Goal: Task Accomplishment & Management: Manage account settings

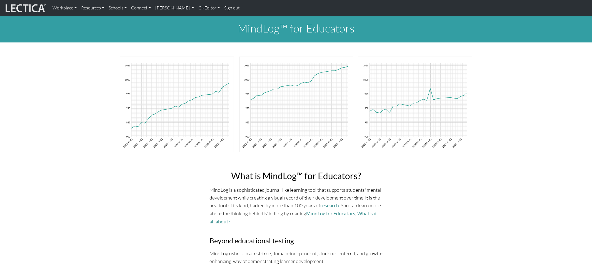
scroll to position [2277, 0]
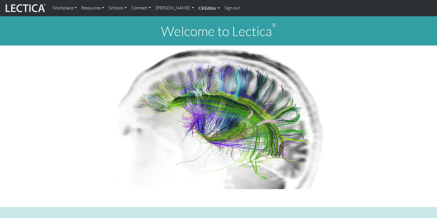
click at [196, 9] on link "CKEditor" at bounding box center [209, 8] width 26 height 12
click at [201, 19] on link "Edit" at bounding box center [206, 20] width 11 height 7
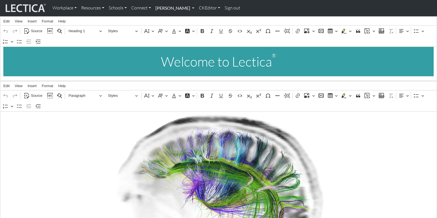
click at [159, 8] on link "[PERSON_NAME]" at bounding box center [174, 8] width 43 height 12
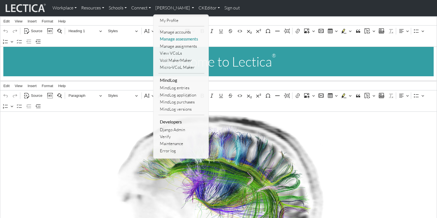
click at [164, 38] on link "Manage assessments" at bounding box center [181, 39] width 46 height 7
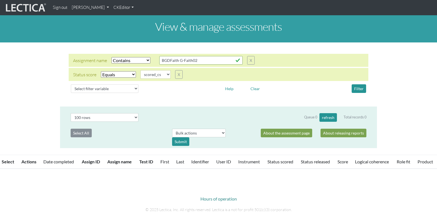
select select "icontains"
select select "scored_cs"
select select "100"
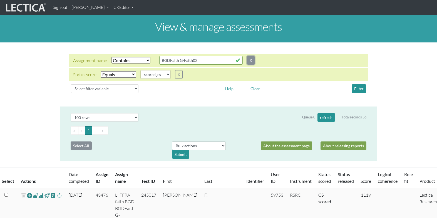
click at [247, 58] on button "X" at bounding box center [251, 60] width 8 height 9
select select "scored_cs"
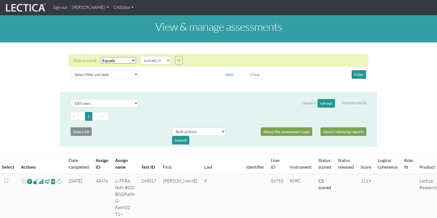
click at [109, 57] on select "Select filter Equals Does not equal" at bounding box center [118, 60] width 35 height 6
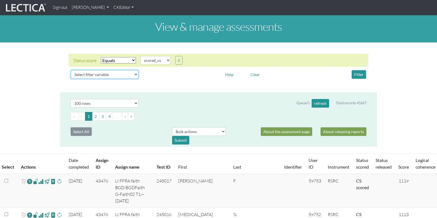
click at [101, 70] on select "Select filter variable Assignment name Assignment ID Clarity persuasive Clarity…" at bounding box center [105, 74] width 68 height 9
select select "user__last_name"
click at [71, 79] on select "Select filter variable Assignment name Assignment ID Clarity persuasive Clarity…" at bounding box center [105, 74] width 68 height 9
select select
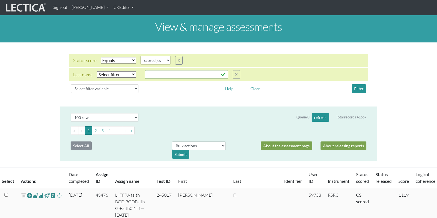
click at [120, 57] on select "Select filter Equals Does not equal" at bounding box center [118, 60] width 35 height 6
select select
click at [101, 57] on select "Select filter Equals Does not equal" at bounding box center [118, 60] width 35 height 6
click at [116, 71] on select "Select filter Equals Does not equal Contains Does not contain Starts with Ends …" at bounding box center [116, 74] width 39 height 6
select select "iexact"
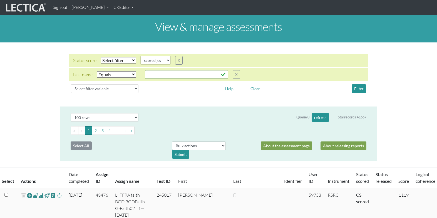
click at [97, 71] on select "Select filter Equals Does not equal Contains Does not contain Starts with Ends …" at bounding box center [116, 74] width 39 height 6
click at [149, 70] on input "text" at bounding box center [186, 74] width 83 height 9
paste input "Balasubramanian"
type input "Balasubramanian"
click at [358, 84] on button "Filter" at bounding box center [358, 88] width 14 height 9
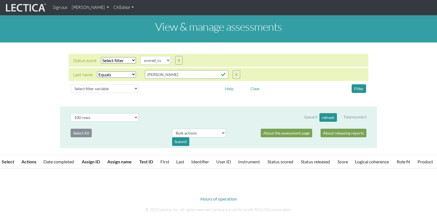
click at [106, 71] on select "Select filter Equals Does not equal Contains Does not contain Starts with Ends …" at bounding box center [116, 74] width 39 height 6
select select
click at [97, 71] on select "Select filter Equals Does not equal Contains Does not contain Starts with Ends …" at bounding box center [116, 74] width 39 height 6
click at [104, 84] on select "Select filter variable Assignment name Assignment ID Clarity persuasive Clarity…" at bounding box center [105, 88] width 68 height 9
select select "user__first_name"
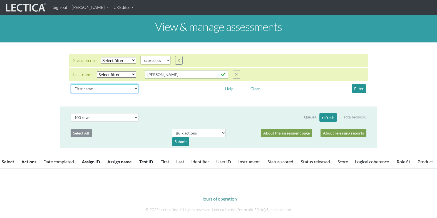
click at [71, 93] on select "Select filter variable Assignment name Assignment ID Clarity persuasive Clarity…" at bounding box center [105, 88] width 68 height 9
select select
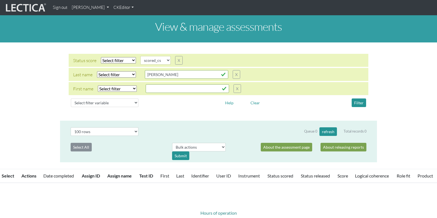
click at [114, 86] on select "Select filter Equals Does not equal Contains Does not contain Starts with Ends …" at bounding box center [117, 89] width 39 height 6
select select "icontains"
click at [98, 86] on select "Select filter Equals Does not equal Contains Does not contain Starts with Ends …" at bounding box center [117, 89] width 39 height 6
click at [147, 84] on input "text" at bounding box center [187, 88] width 83 height 9
paste input "Sriram"
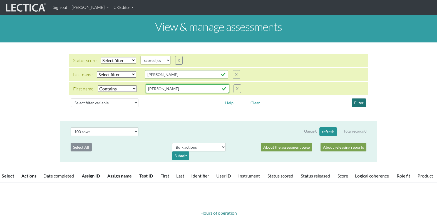
type input "Sriram"
click at [358, 99] on button "Filter" at bounding box center [358, 103] width 14 height 9
